Goal: Information Seeking & Learning: Find specific fact

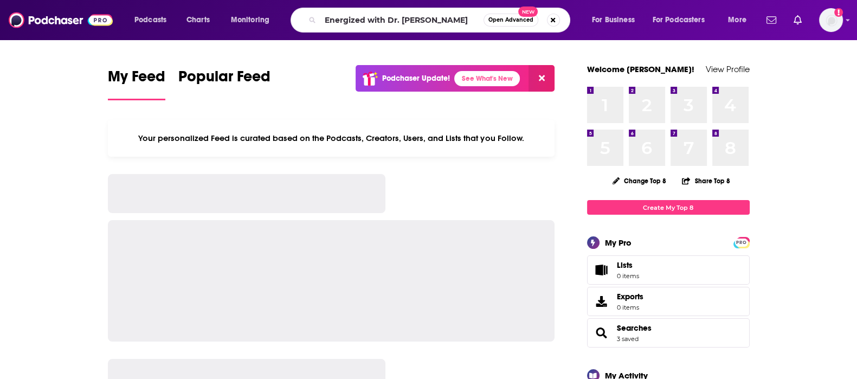
type input "Energized with Dr. [PERSON_NAME]"
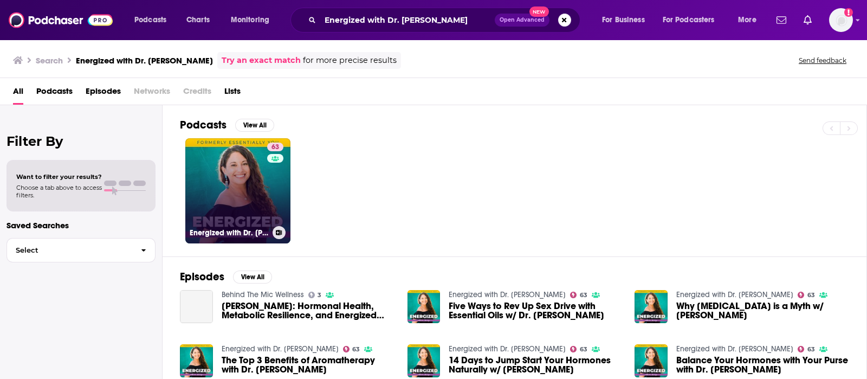
click at [246, 197] on link "63 Energized with Dr. [PERSON_NAME]" at bounding box center [237, 190] width 105 height 105
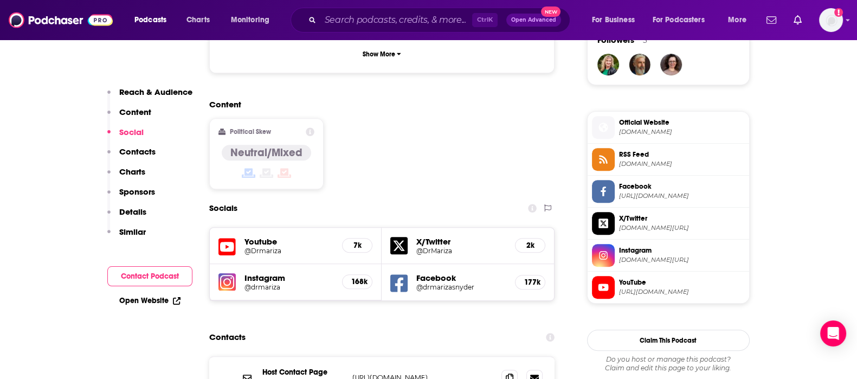
scroll to position [813, 0]
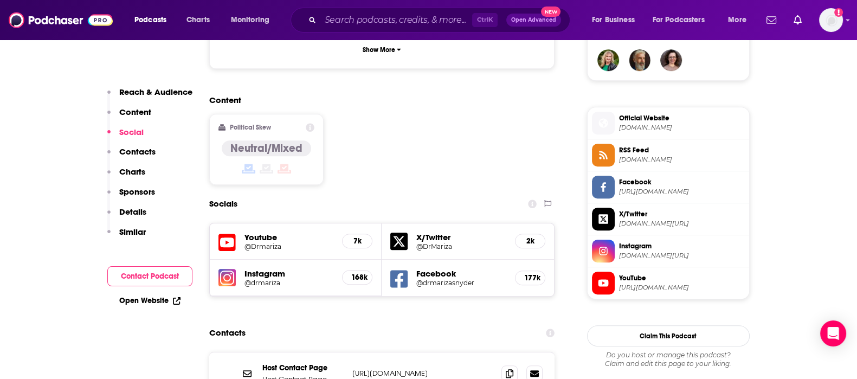
click at [269, 268] on h5 "Instagram" at bounding box center [288, 273] width 89 height 10
click at [271, 279] on h5 "@drmariza" at bounding box center [288, 283] width 89 height 8
